Goal: Task Accomplishment & Management: Manage account settings

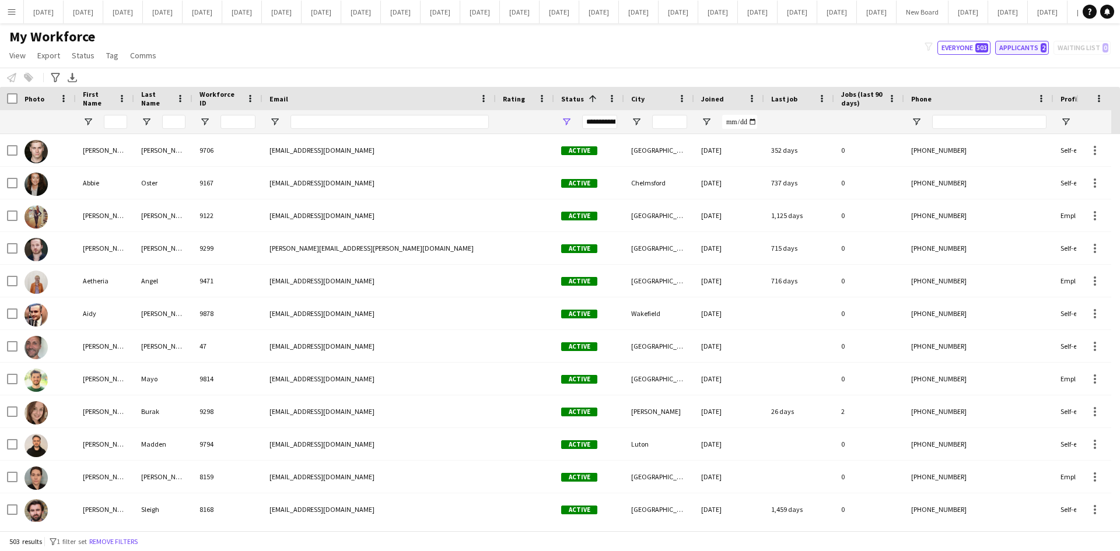
click at [1021, 43] on button "Applicants 2" at bounding box center [1022, 48] width 54 height 14
type input "**********"
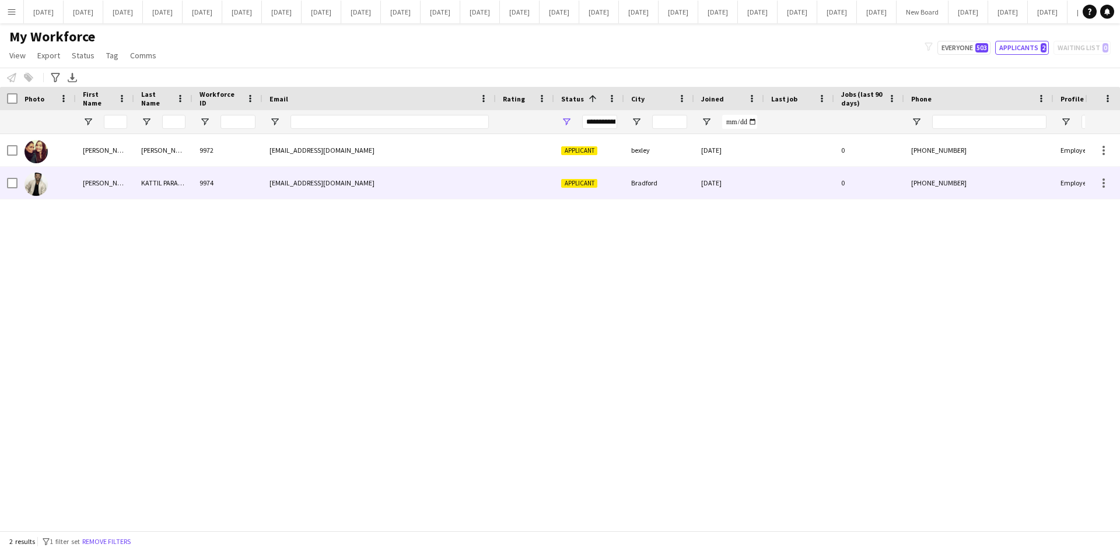
click at [101, 179] on div "[PERSON_NAME]" at bounding box center [105, 183] width 58 height 32
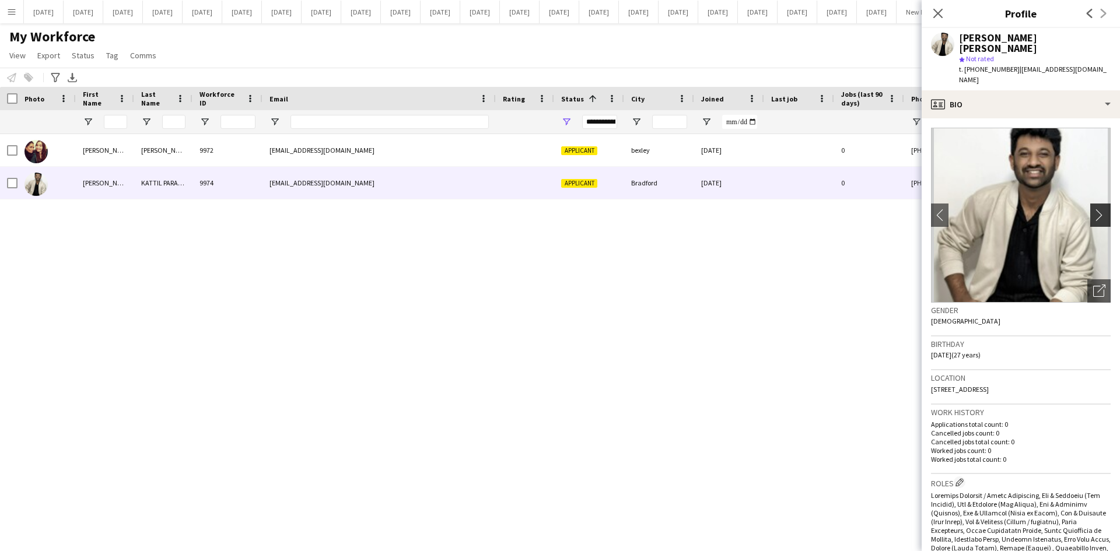
click at [1093, 209] on app-icon "chevron-right" at bounding box center [1102, 215] width 18 height 12
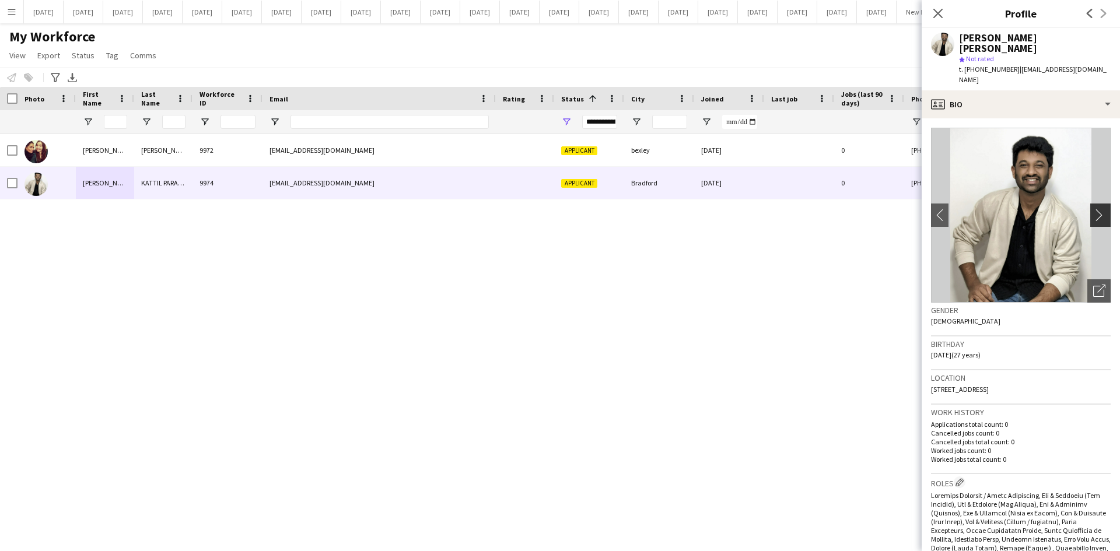
click at [1093, 209] on app-icon "chevron-right" at bounding box center [1102, 215] width 18 height 12
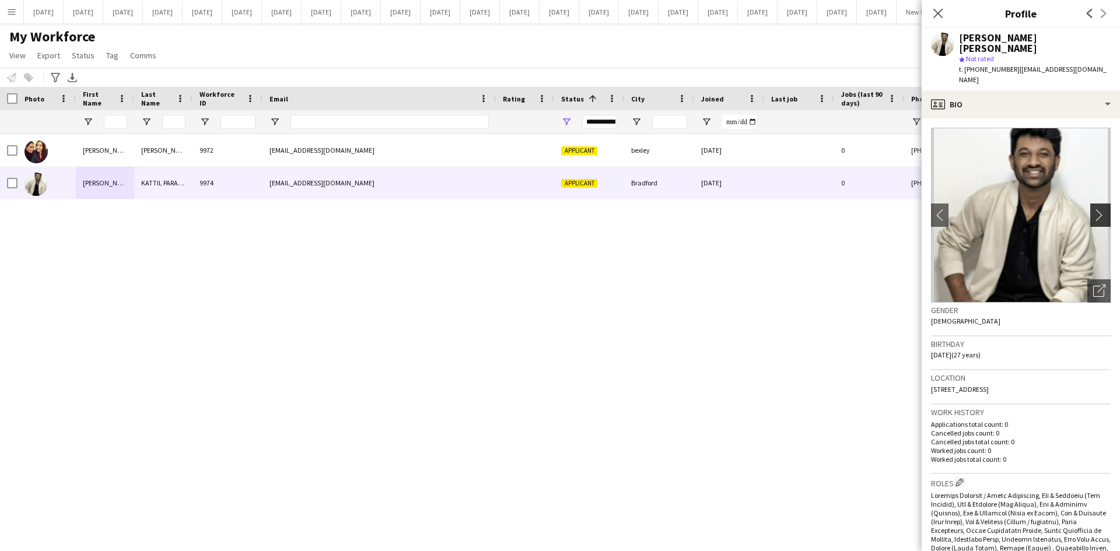
click at [1093, 209] on app-icon "chevron-right" at bounding box center [1102, 215] width 18 height 12
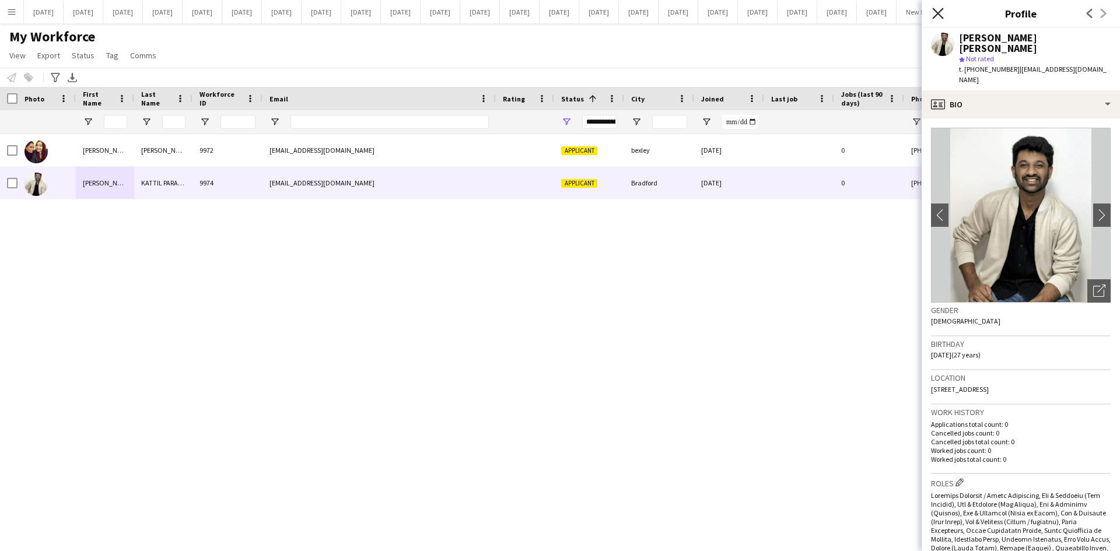
click at [940, 12] on icon at bounding box center [937, 13] width 11 height 11
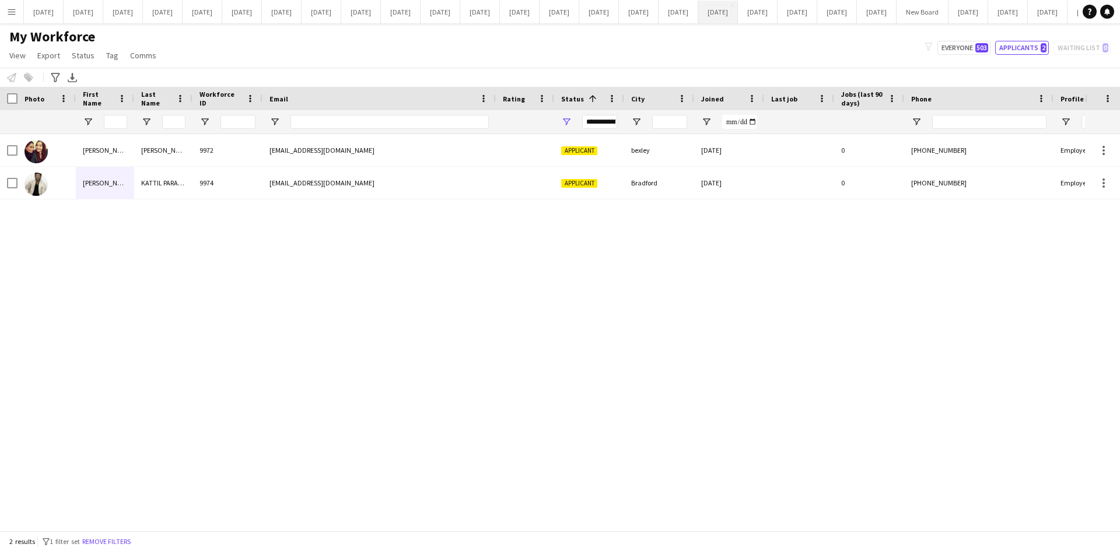
click at [738, 15] on button "[DATE] Close" at bounding box center [718, 12] width 40 height 23
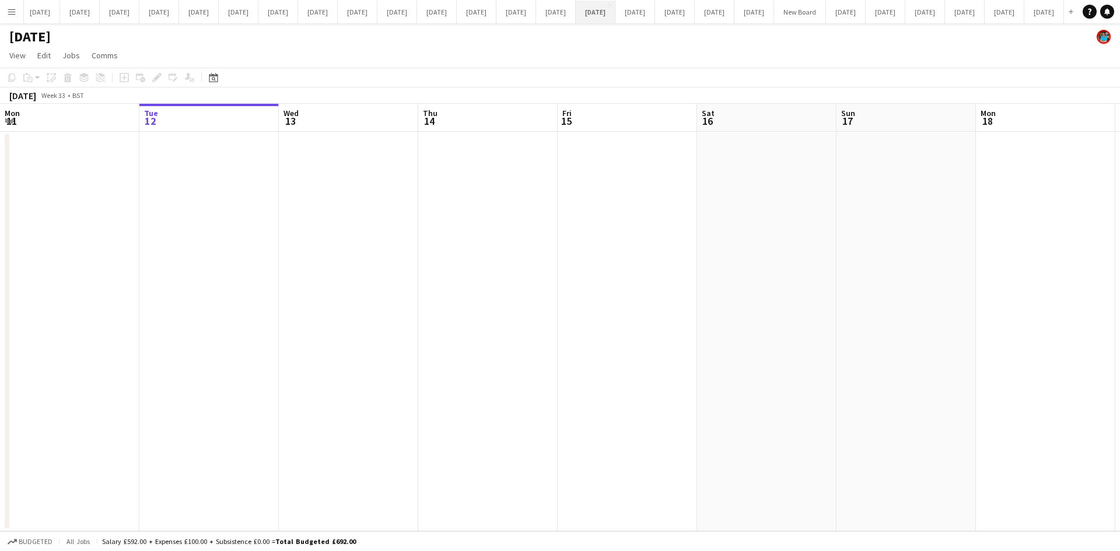
scroll to position [0, 596]
click at [905, 11] on button "[DATE] Close" at bounding box center [925, 12] width 40 height 23
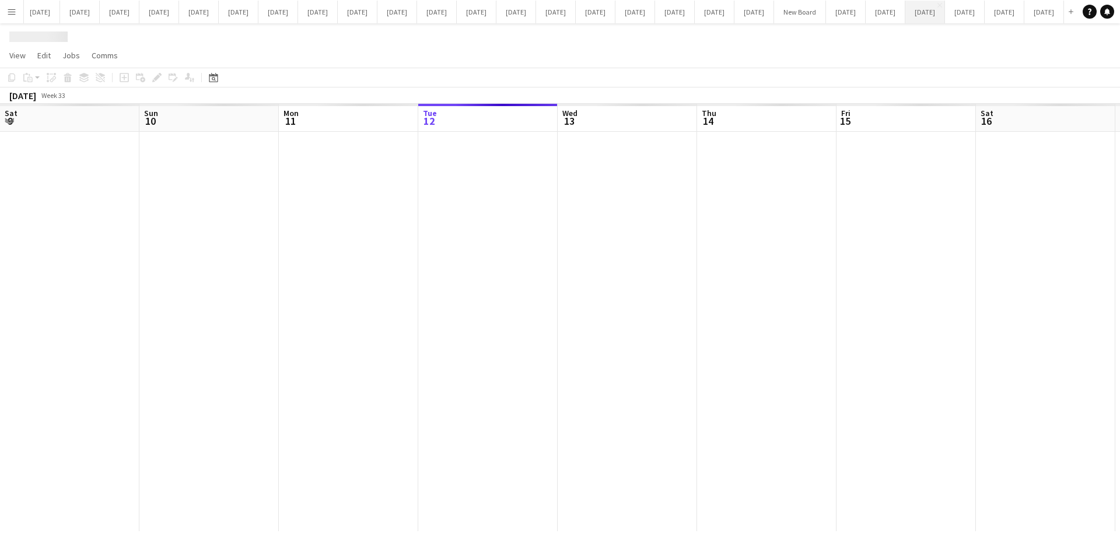
scroll to position [0, 279]
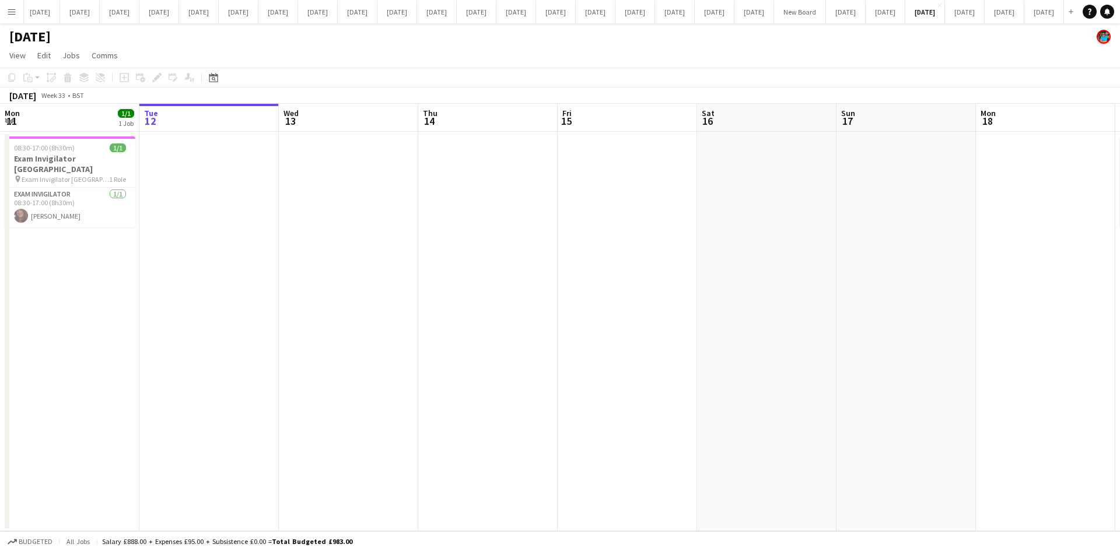
click at [333, 261] on app-date-cell at bounding box center [348, 332] width 139 height 400
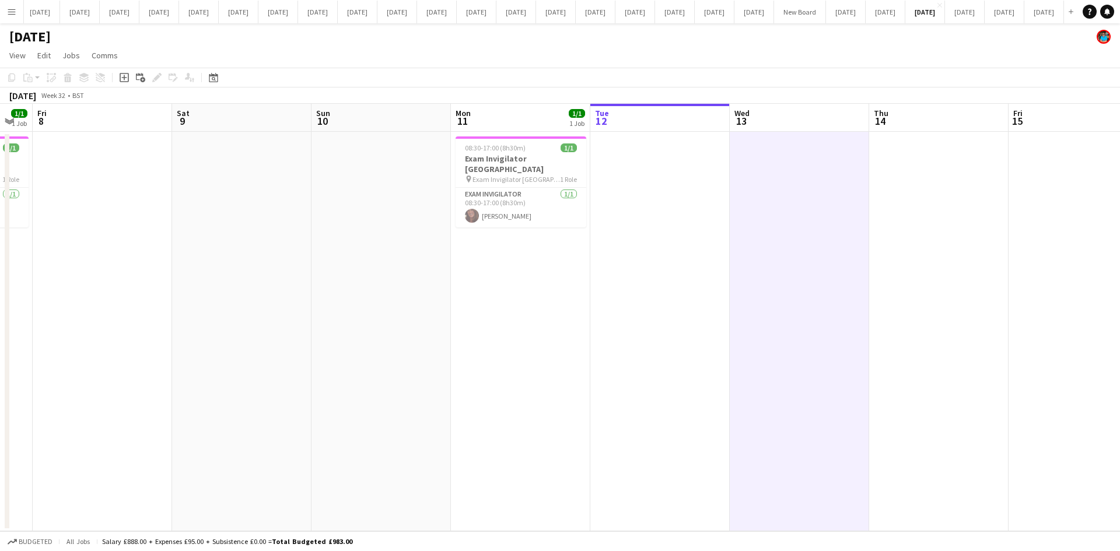
scroll to position [0, 370]
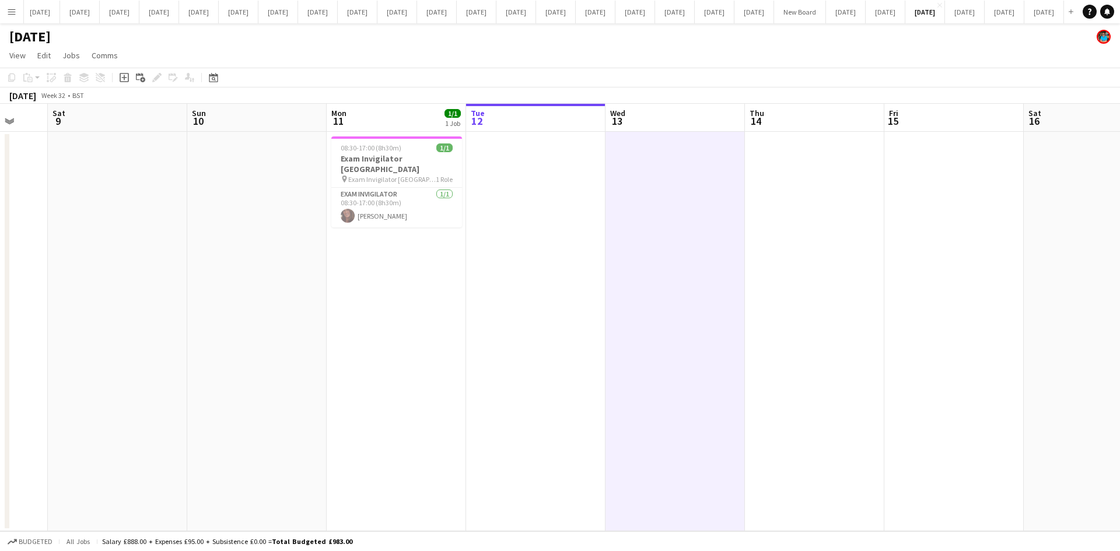
click at [471, 400] on app-date-cell at bounding box center [535, 332] width 139 height 400
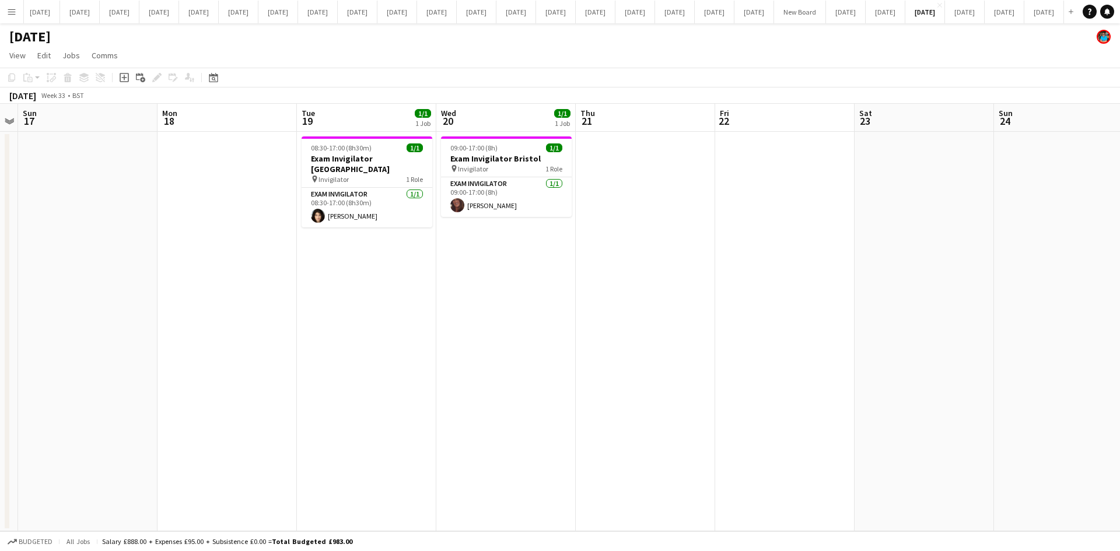
scroll to position [0, 399]
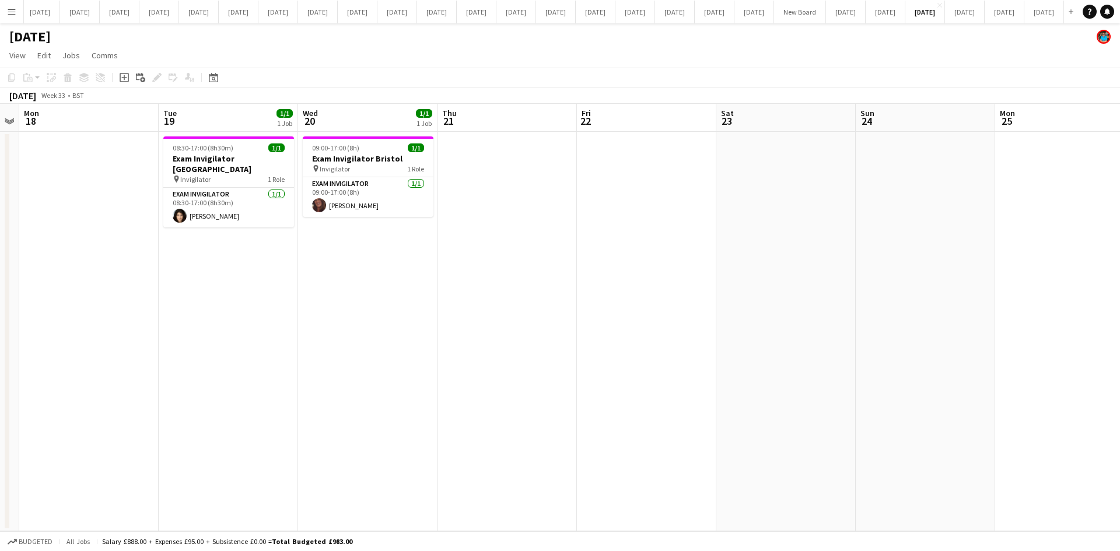
click at [377, 311] on app-date-cell "09:00-17:00 (8h) 1/1 Exam Invigilator Bristol pin Invigilator 1 Role Exam Invig…" at bounding box center [367, 332] width 139 height 400
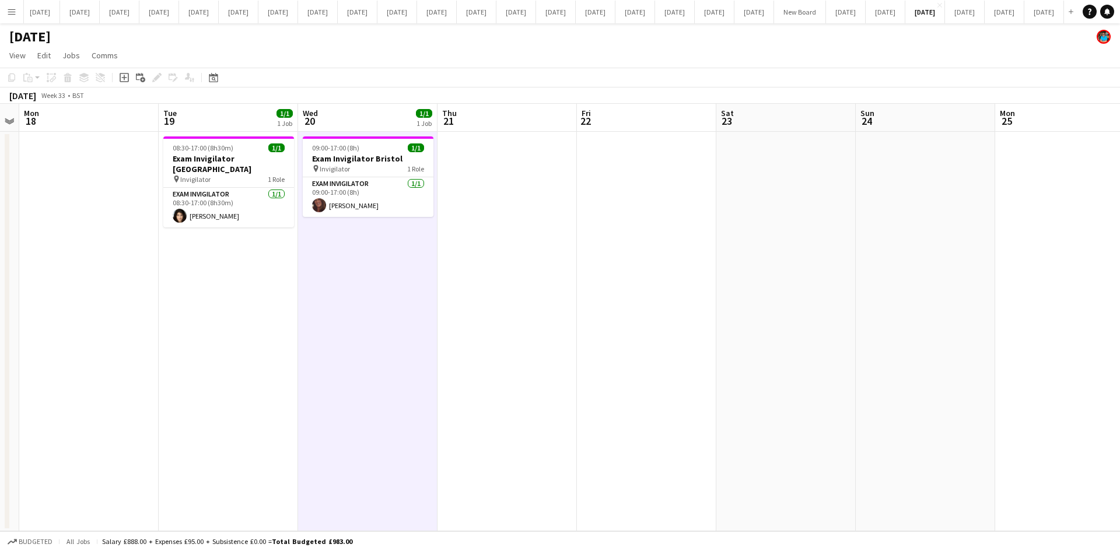
click at [385, 379] on app-date-cell "09:00-17:00 (8h) 1/1 Exam Invigilator Bristol pin Invigilator 1 Role Exam Invig…" at bounding box center [367, 332] width 139 height 400
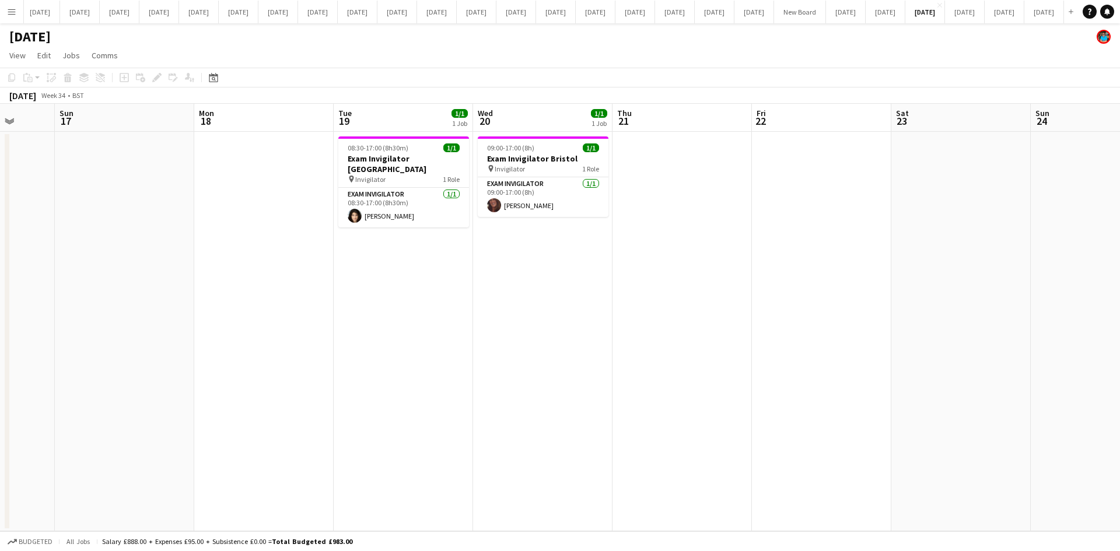
scroll to position [0, 282]
